Goal: Navigation & Orientation: Understand site structure

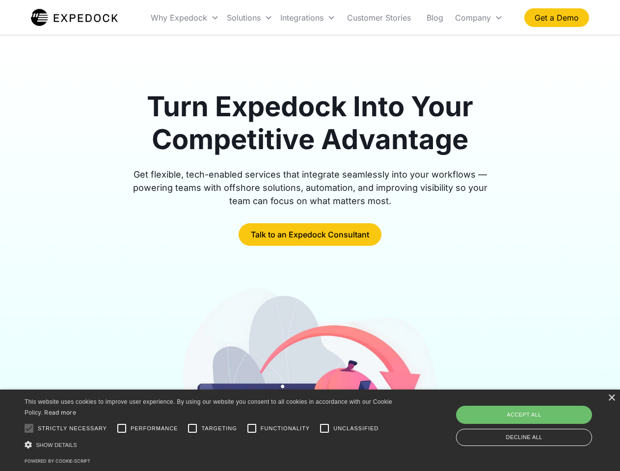
click at [327, 18] on div "Integrations" at bounding box center [307, 17] width 63 height 33
click at [185, 18] on div "Why Expedock" at bounding box center [179, 18] width 56 height 10
click at [249, 18] on div "Solutions" at bounding box center [244, 18] width 34 height 10
click at [308, 18] on div "Integrations" at bounding box center [301, 18] width 43 height 10
click at [479, 18] on div "Company" at bounding box center [473, 18] width 36 height 10
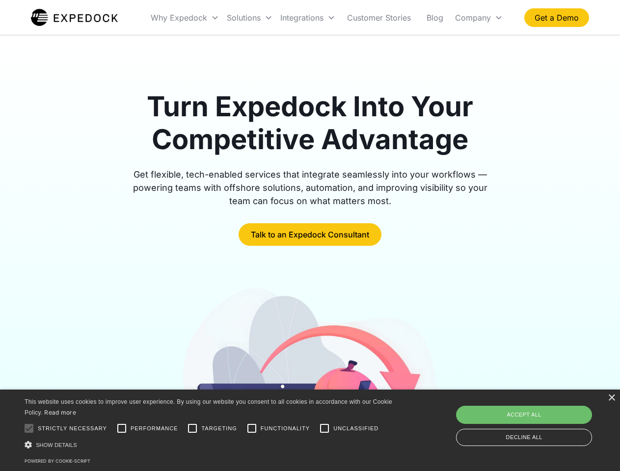
click at [29, 429] on div at bounding box center [29, 429] width 20 height 20
click at [122, 429] on input "Performance" at bounding box center [122, 429] width 20 height 20
checkbox input "true"
click at [192, 429] on input "Targeting" at bounding box center [193, 429] width 20 height 20
checkbox input "true"
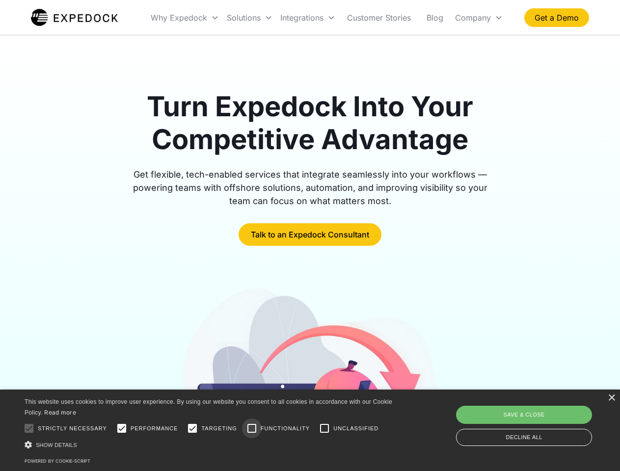
click at [252, 429] on input "Functionality" at bounding box center [252, 429] width 20 height 20
checkbox input "true"
click at [325, 429] on input "Unclassified" at bounding box center [325, 429] width 20 height 20
checkbox input "true"
